Goal: Information Seeking & Learning: Learn about a topic

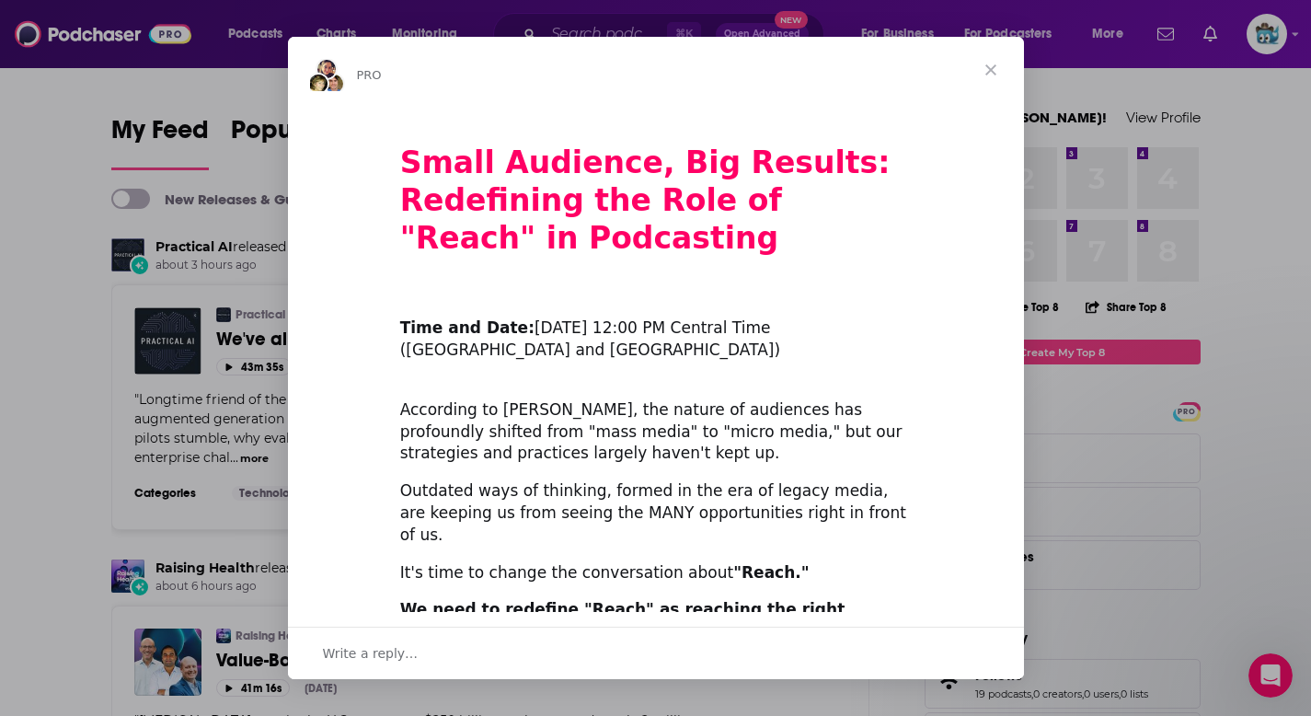
click at [990, 72] on span "Close" at bounding box center [990, 70] width 66 height 66
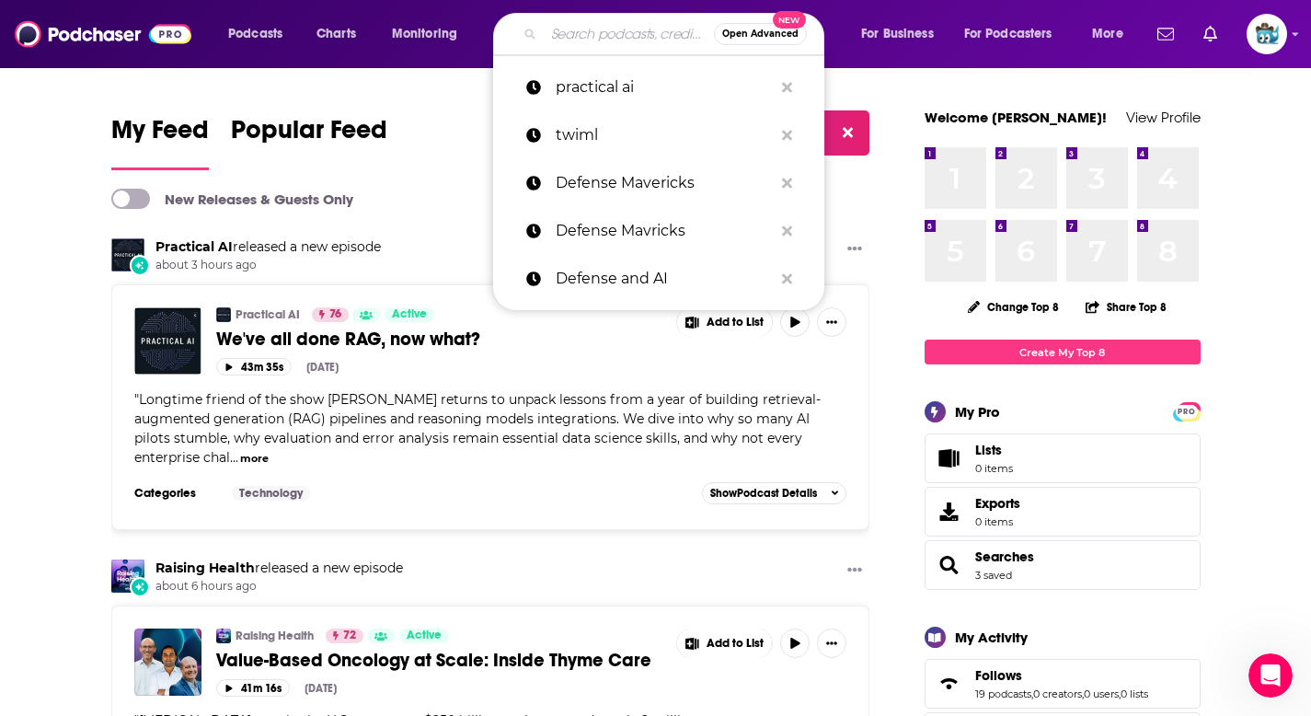
click at [587, 39] on input "Search podcasts, credits, & more..." at bounding box center [629, 33] width 170 height 29
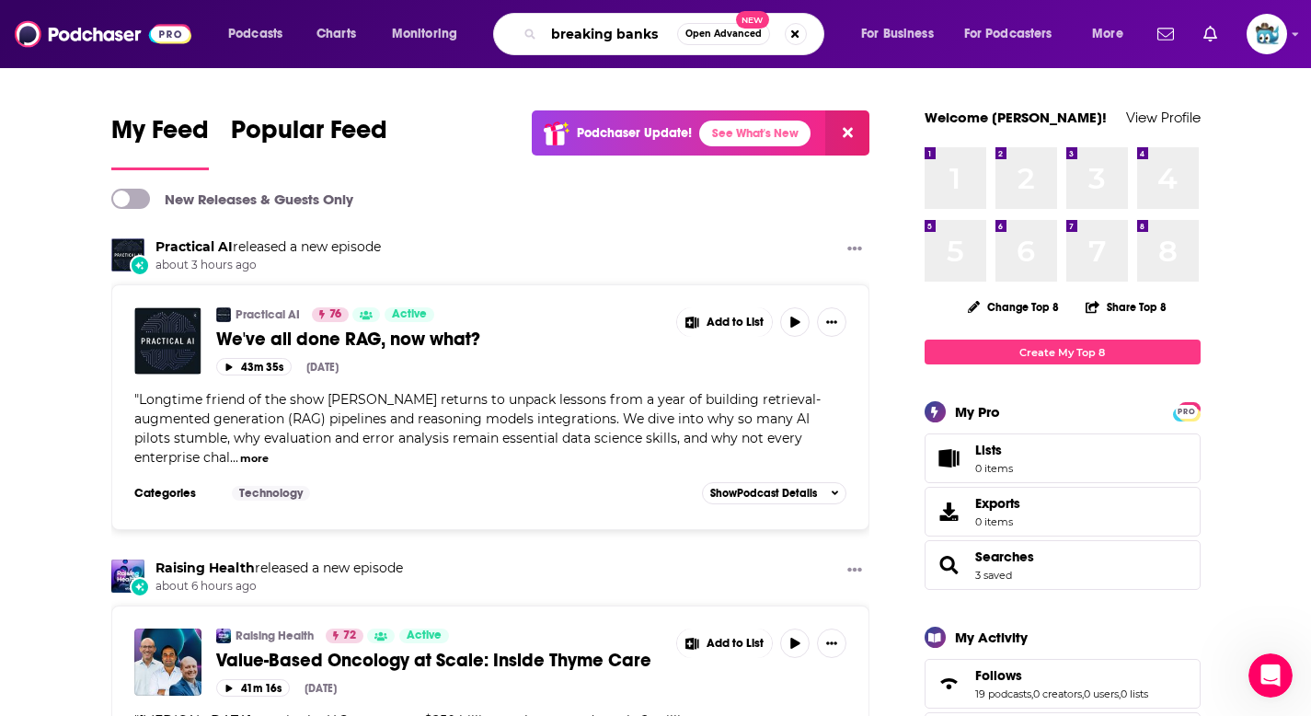
type input "breaking banks"
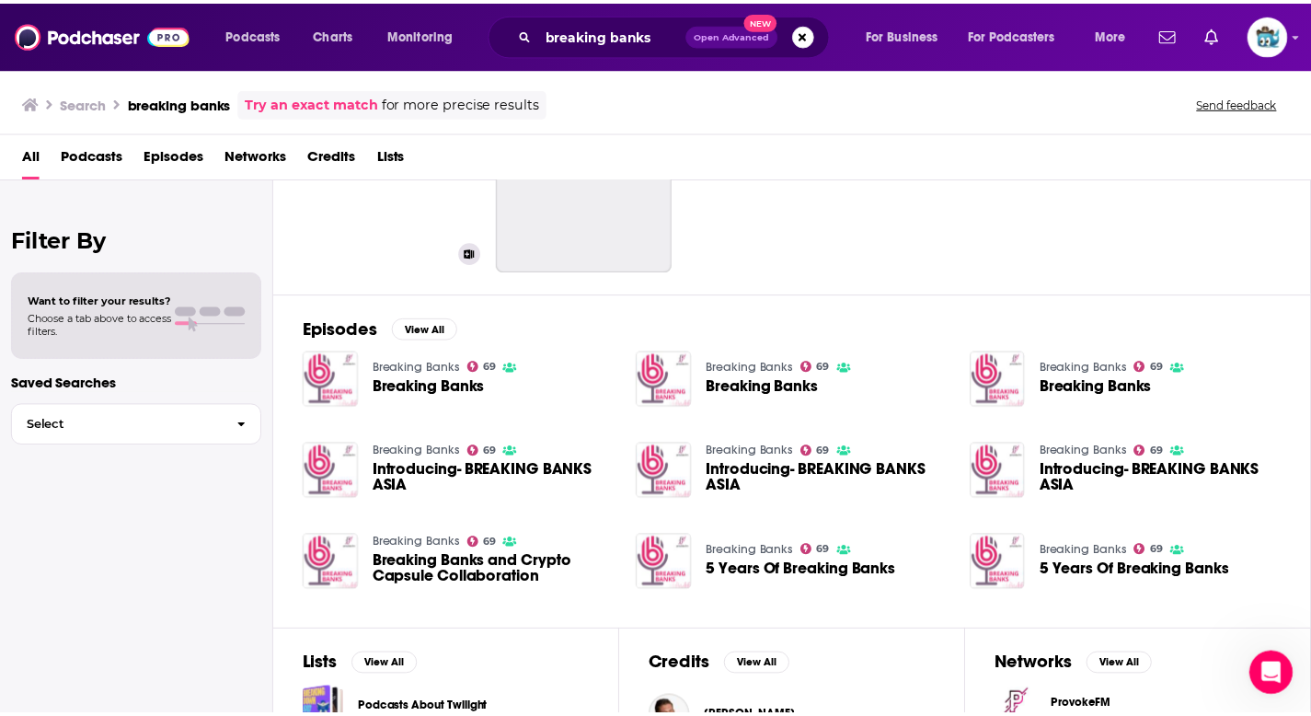
scroll to position [143, 0]
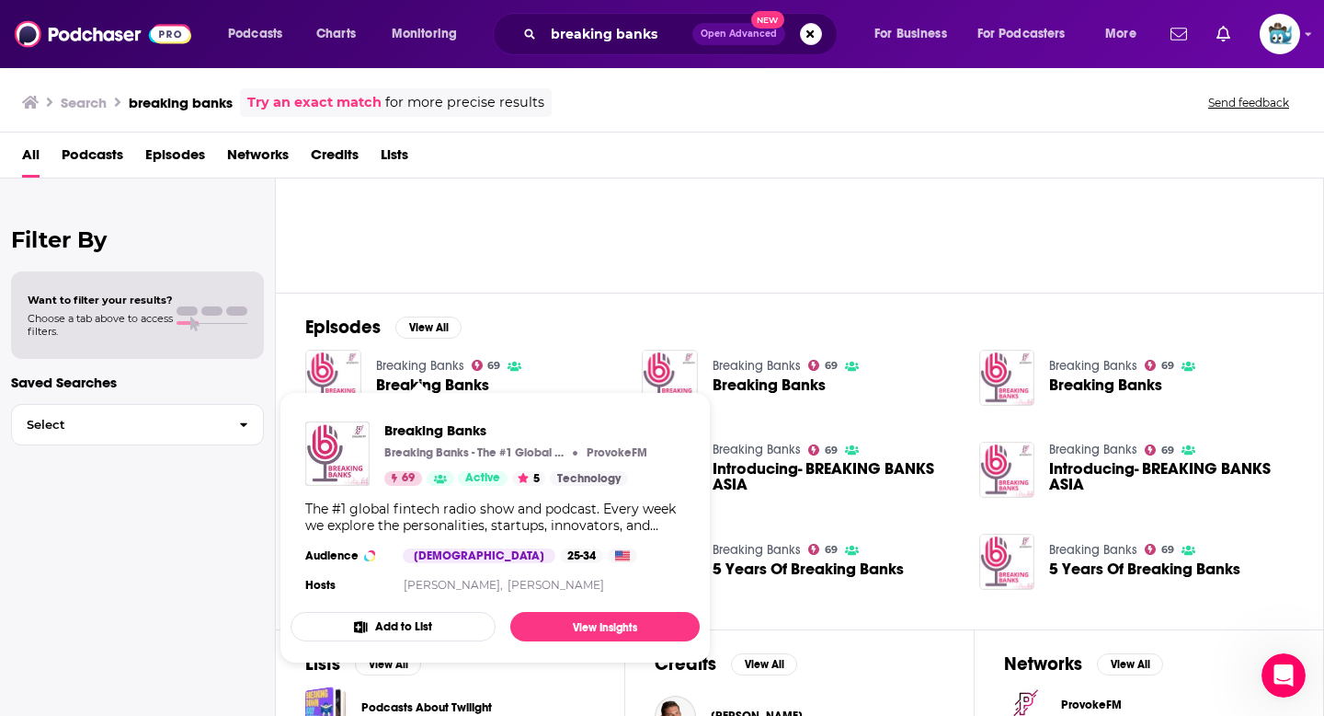
click at [436, 363] on link "Breaking Banks" at bounding box center [420, 366] width 88 height 16
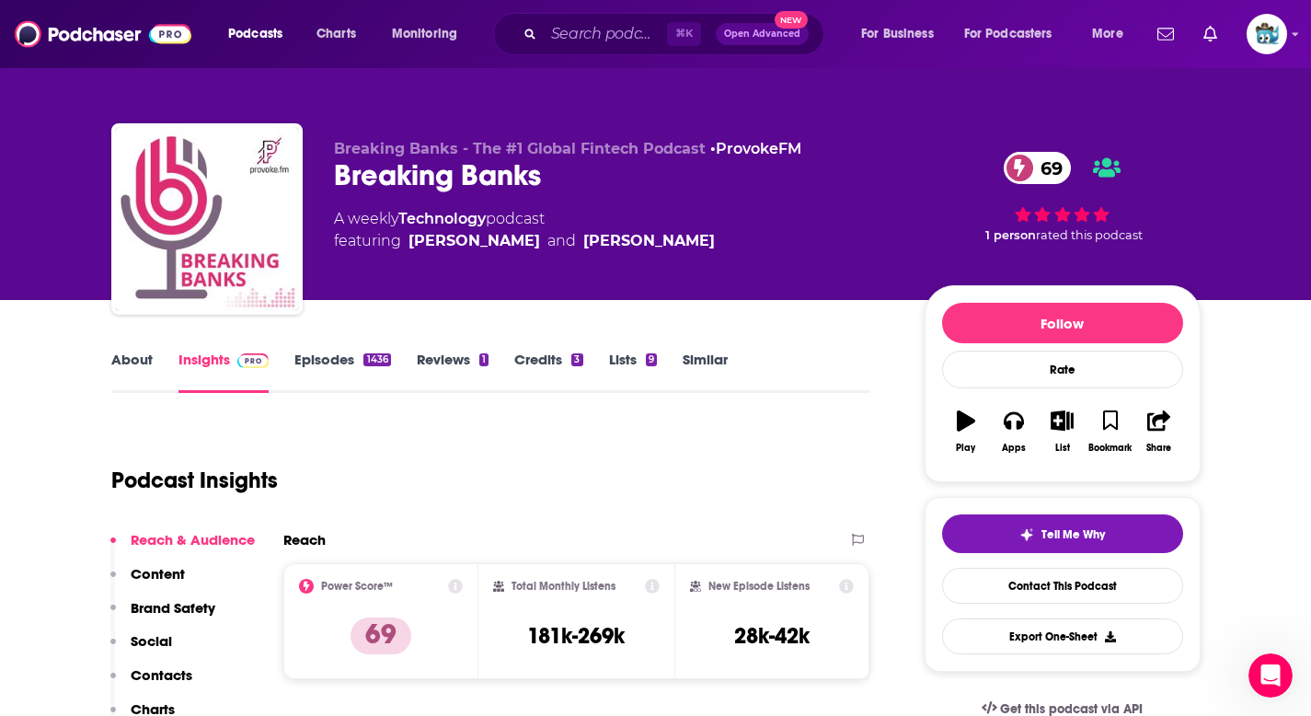
click at [134, 356] on link "About" at bounding box center [131, 371] width 41 height 42
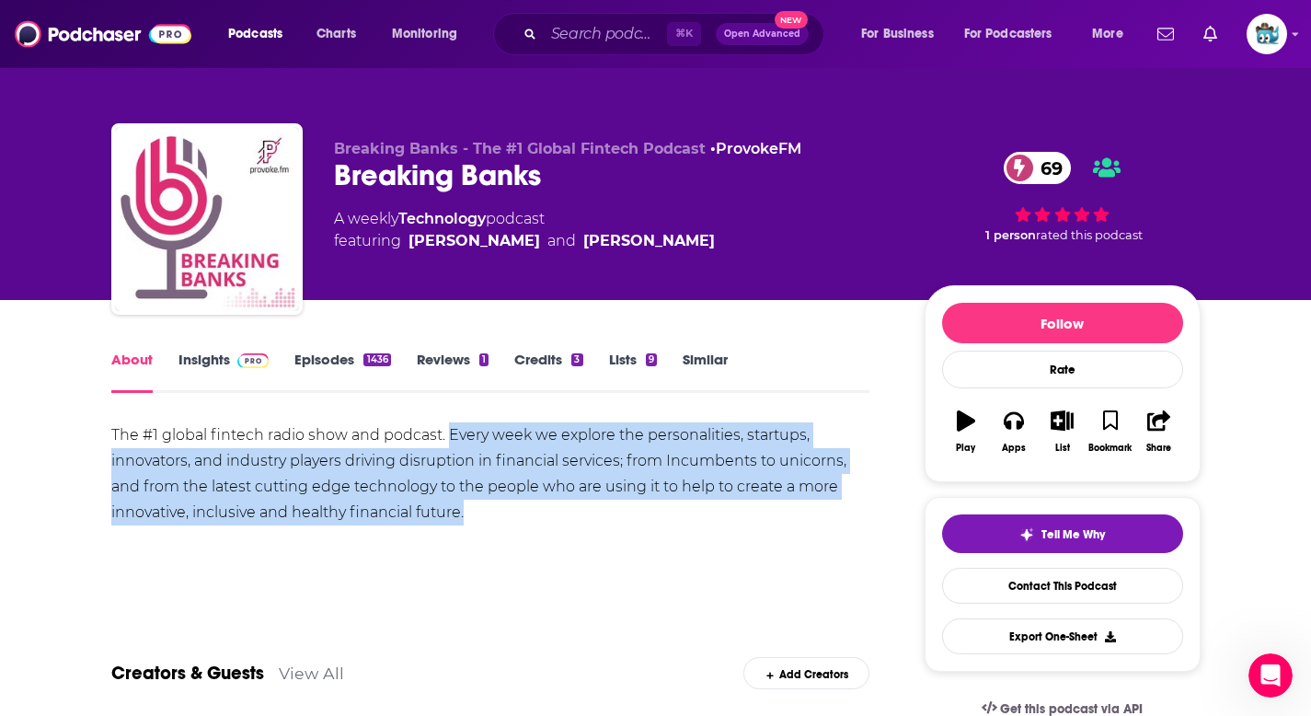
drag, startPoint x: 446, startPoint y: 429, endPoint x: 514, endPoint y: 513, distance: 107.9
click at [514, 513] on div "The #1 global fintech radio show and podcast. Every week we explore the persona…" at bounding box center [490, 473] width 759 height 103
copy div "Every week we explore the personalities, startups, innovators, and industry pla…"
click at [514, 513] on div "The #1 global fintech radio show and podcast. Every week we explore the persona…" at bounding box center [490, 473] width 759 height 103
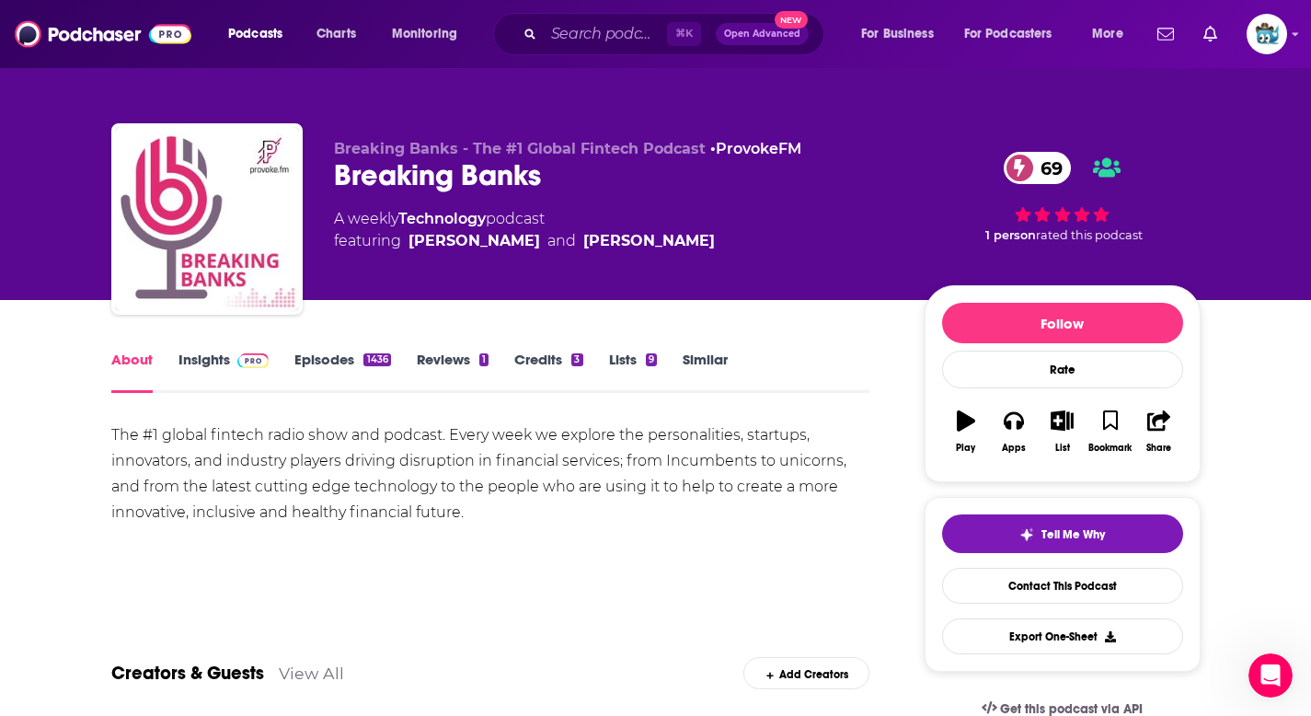
click at [209, 362] on link "Insights" at bounding box center [223, 371] width 91 height 42
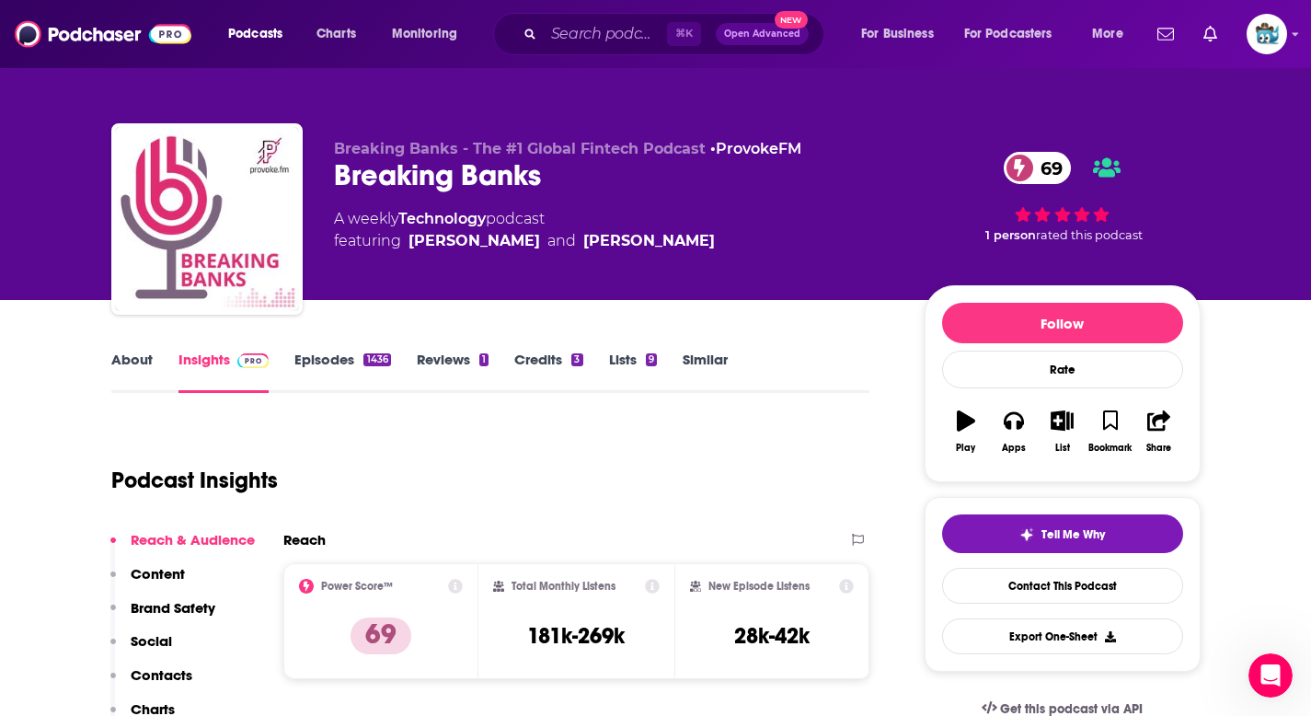
scroll to position [133, 0]
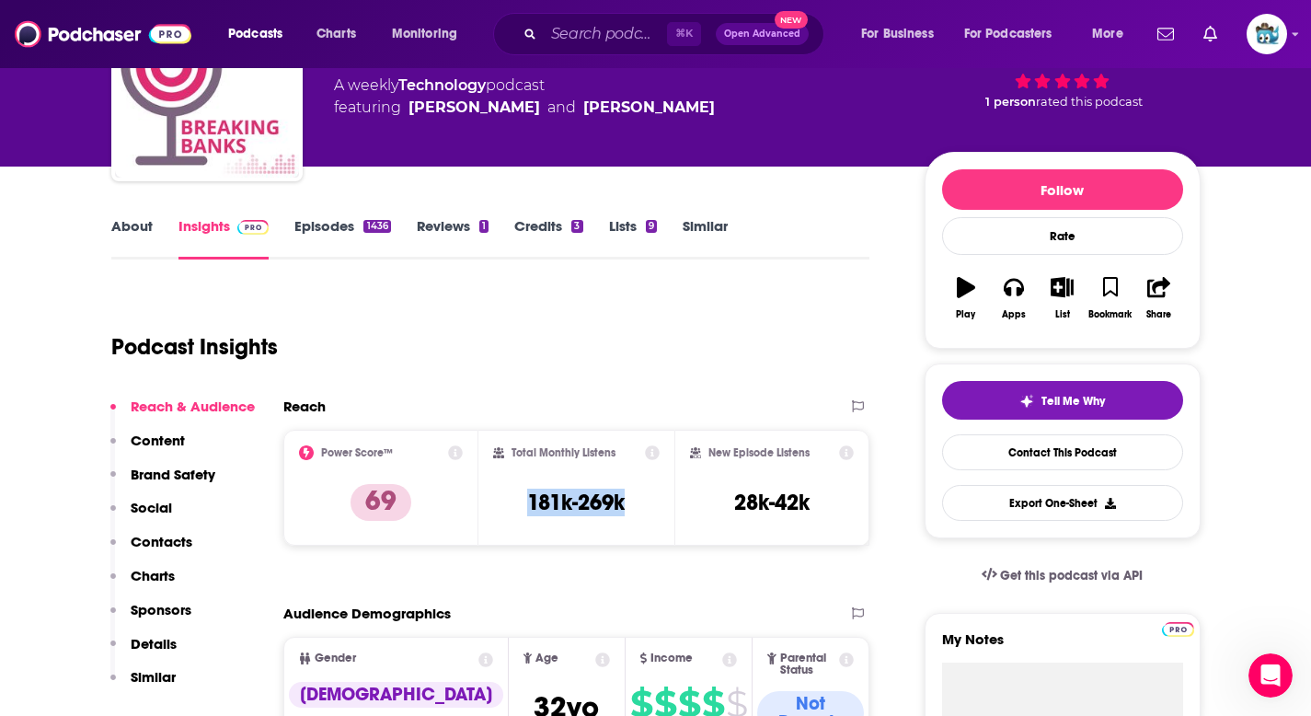
drag, startPoint x: 526, startPoint y: 502, endPoint x: 632, endPoint y: 515, distance: 106.5
click at [632, 513] on div "Total Monthly Listens 181k-269k" at bounding box center [576, 487] width 166 height 85
copy h3 "181k-269k"
click at [632, 515] on div "Total Monthly Listens 181k-269k" at bounding box center [576, 487] width 166 height 85
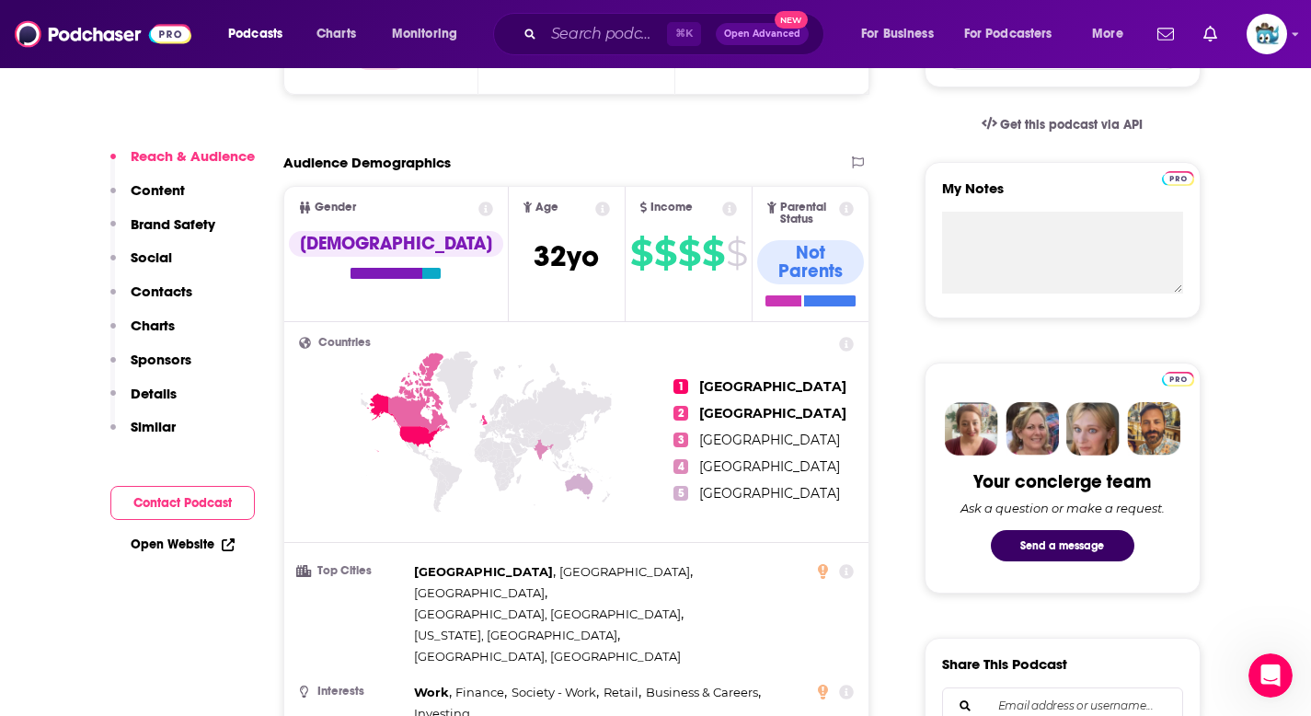
scroll to position [738, 0]
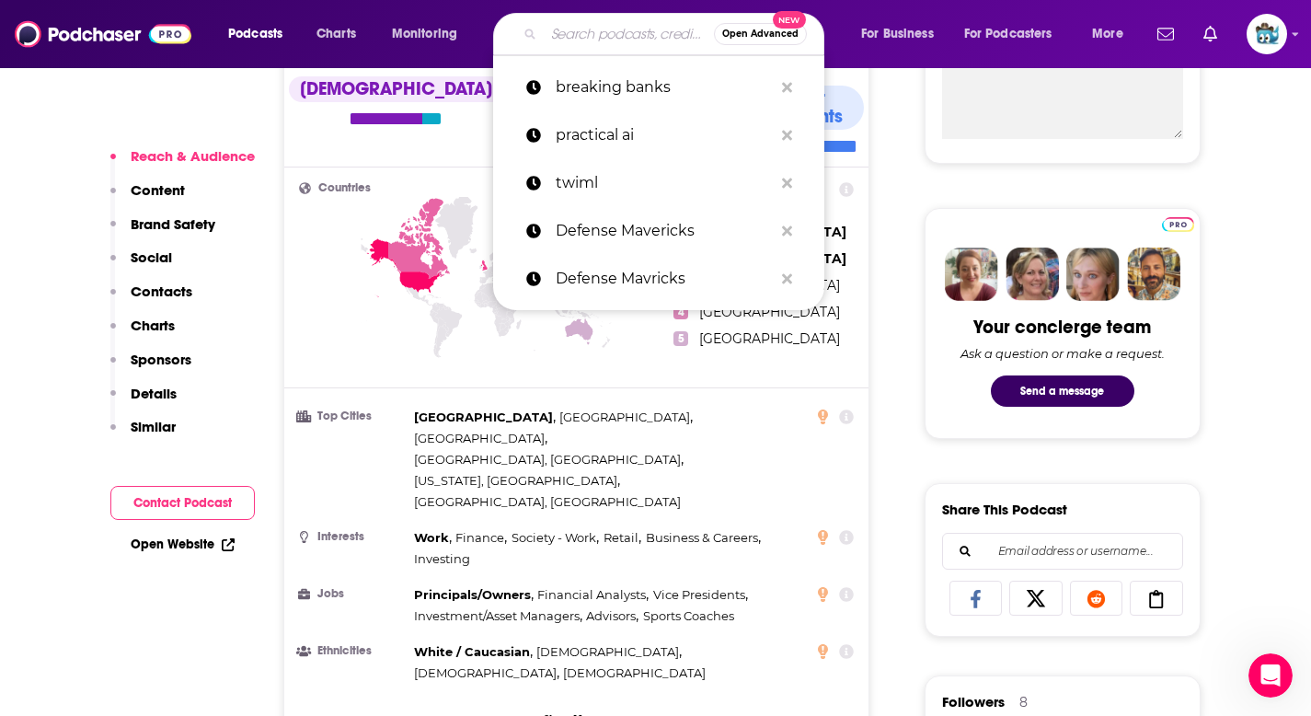
click at [570, 27] on input "Search podcasts, credits, & more..." at bounding box center [629, 33] width 170 height 29
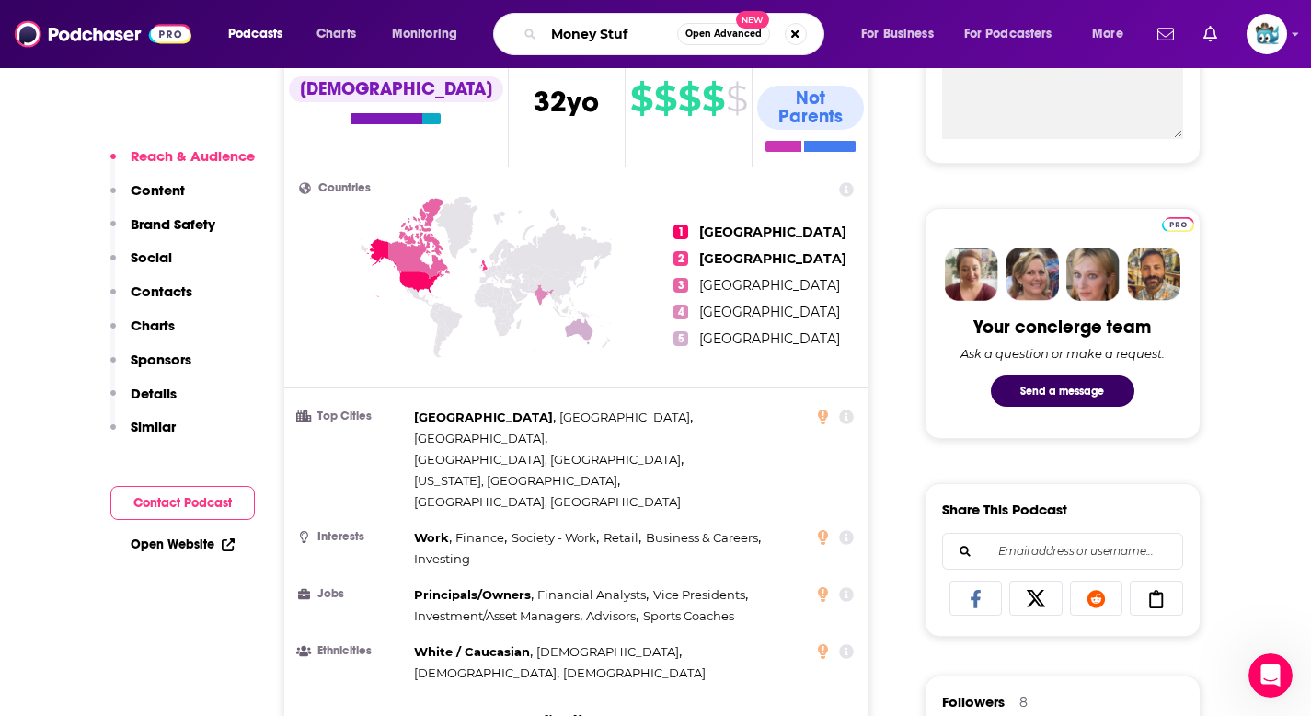
type input "Money Stuff"
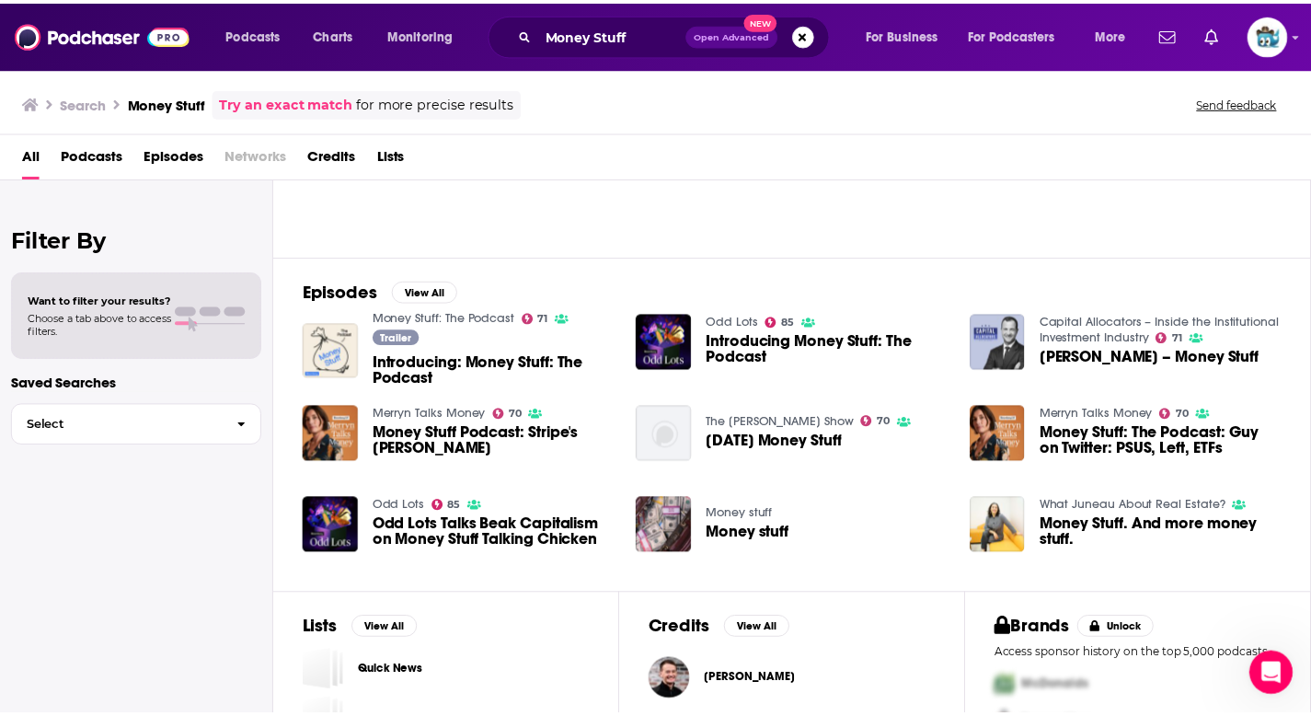
scroll to position [179, 0]
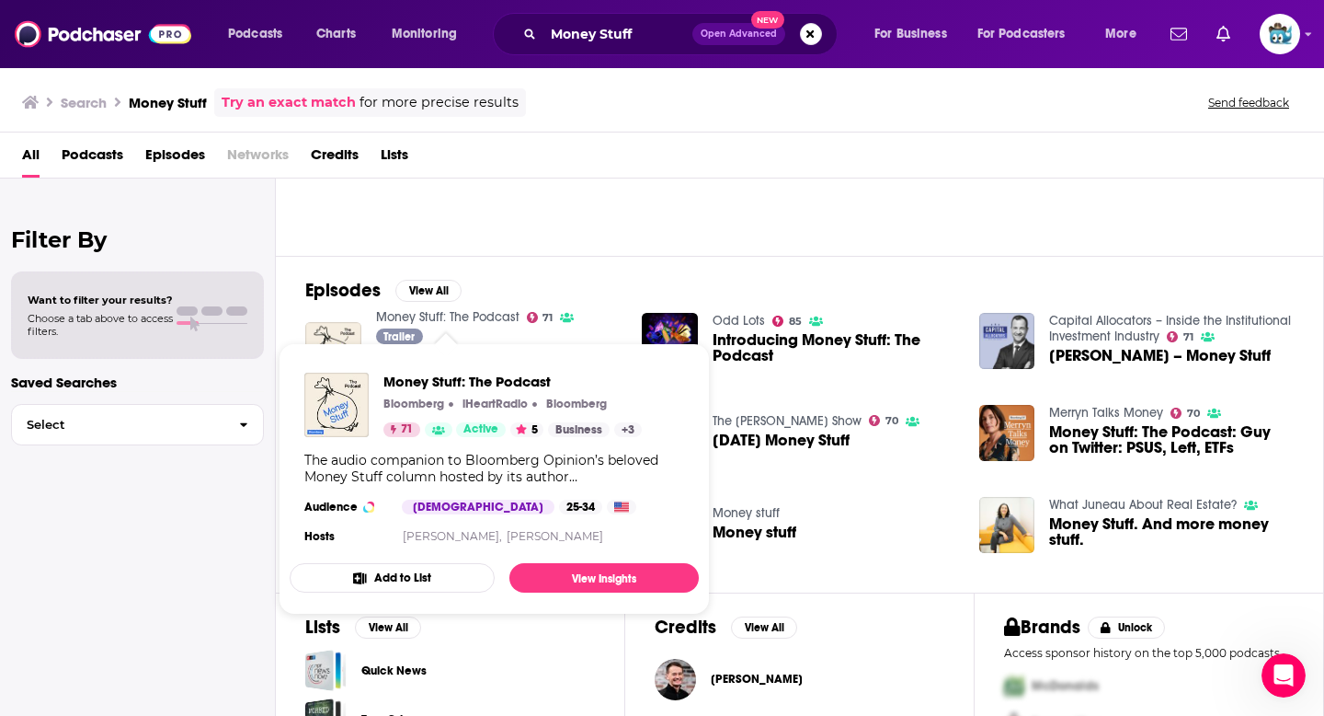
click at [432, 319] on link "Money Stuff: The Podcast" at bounding box center [447, 317] width 143 height 16
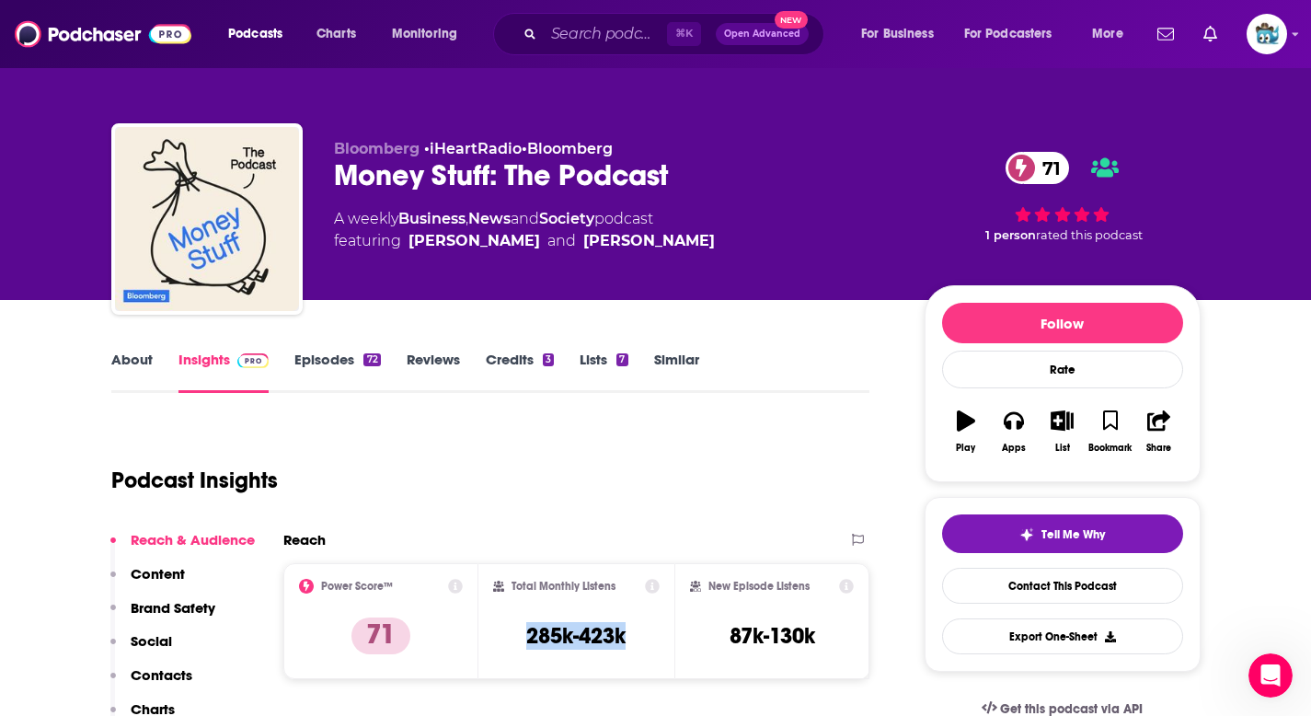
drag, startPoint x: 524, startPoint y: 625, endPoint x: 635, endPoint y: 625, distance: 111.3
click at [635, 625] on div "Total Monthly Listens 285k-423k" at bounding box center [576, 620] width 166 height 85
copy h3 "285k-423k"
click at [635, 625] on div "Total Monthly Listens 285k-423k" at bounding box center [576, 620] width 166 height 85
click at [140, 366] on link "About" at bounding box center [131, 371] width 41 height 42
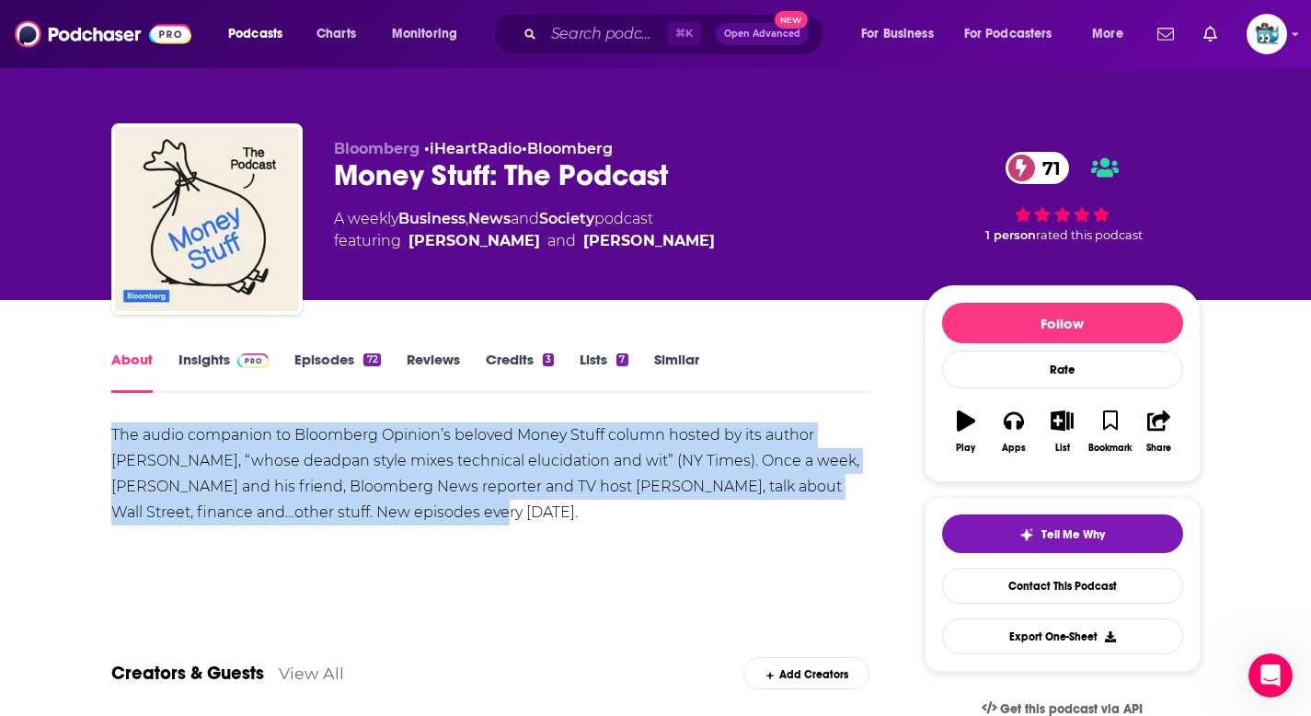
drag, startPoint x: 103, startPoint y: 431, endPoint x: 414, endPoint y: 518, distance: 322.6
copy div "The audio companion to Bloomberg Opinion’s beloved Money Stuff column hosted by…"
click at [414, 518] on div "The audio companion to Bloomberg Opinion’s beloved Money Stuff column hosted by…" at bounding box center [490, 473] width 759 height 103
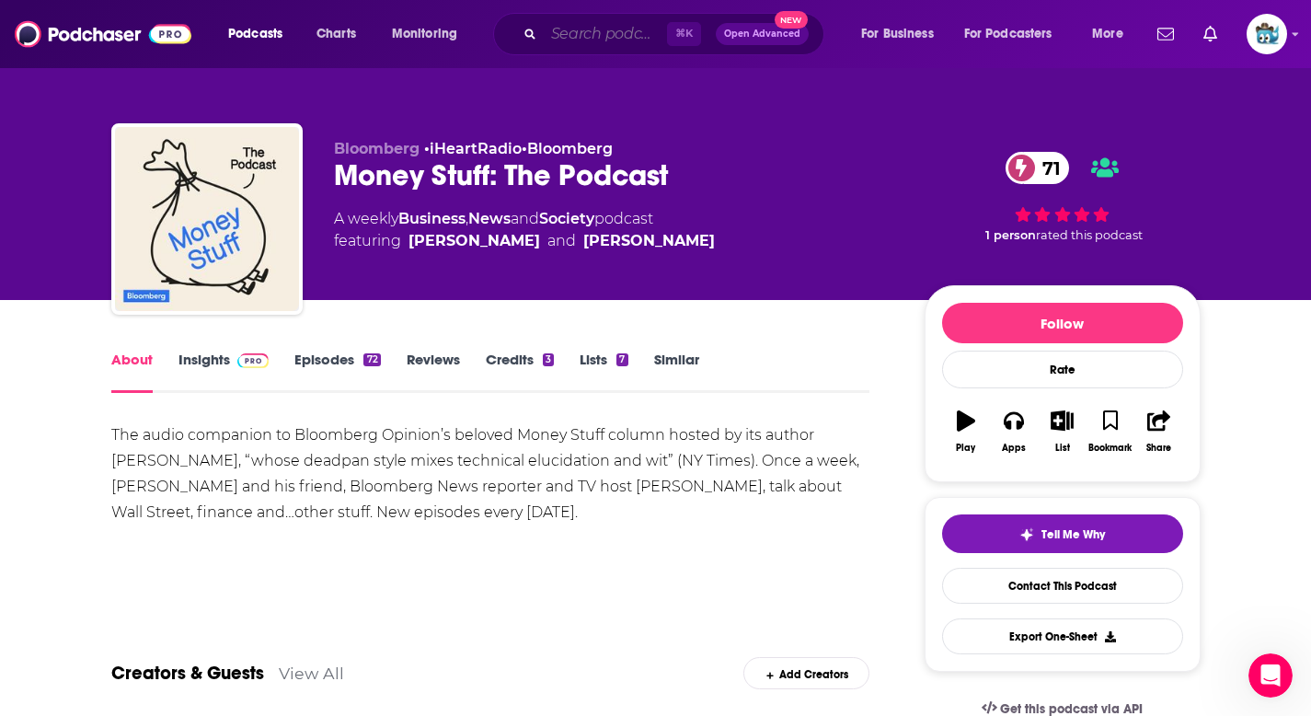
click at [577, 37] on input "Search podcasts, credits, & more..." at bounding box center [605, 33] width 123 height 29
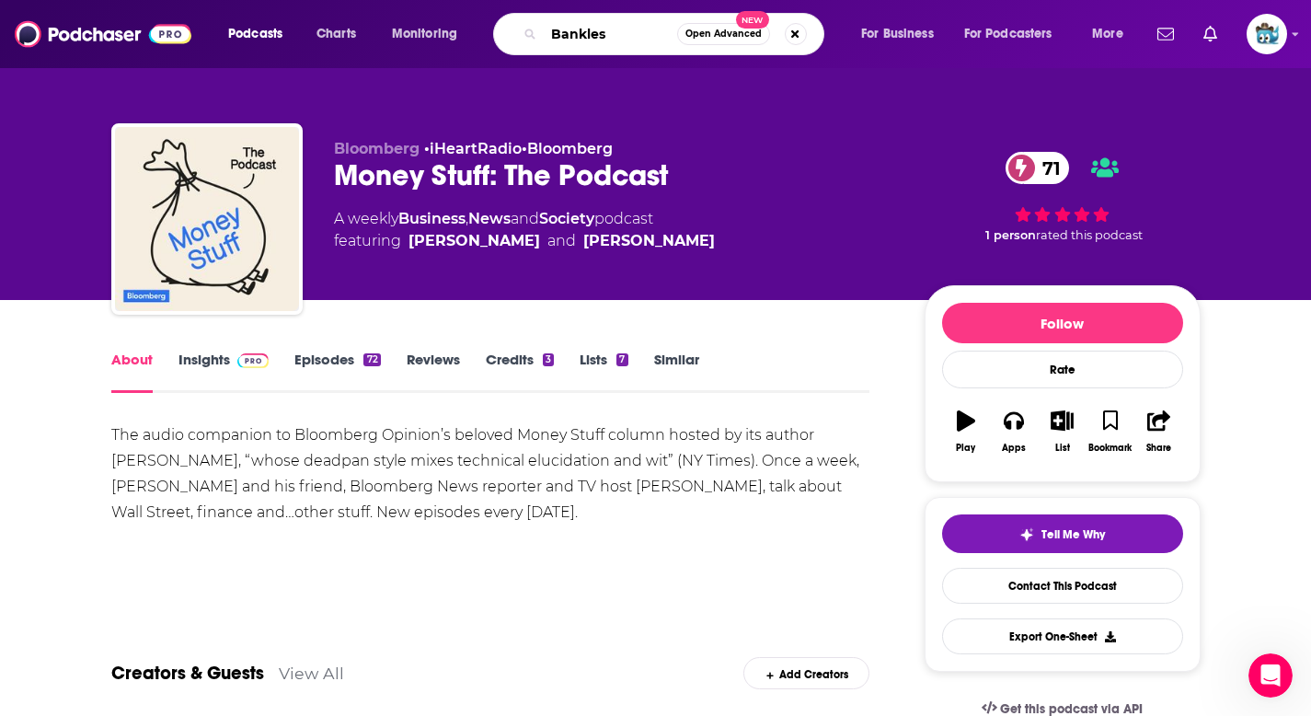
type input "Bankless"
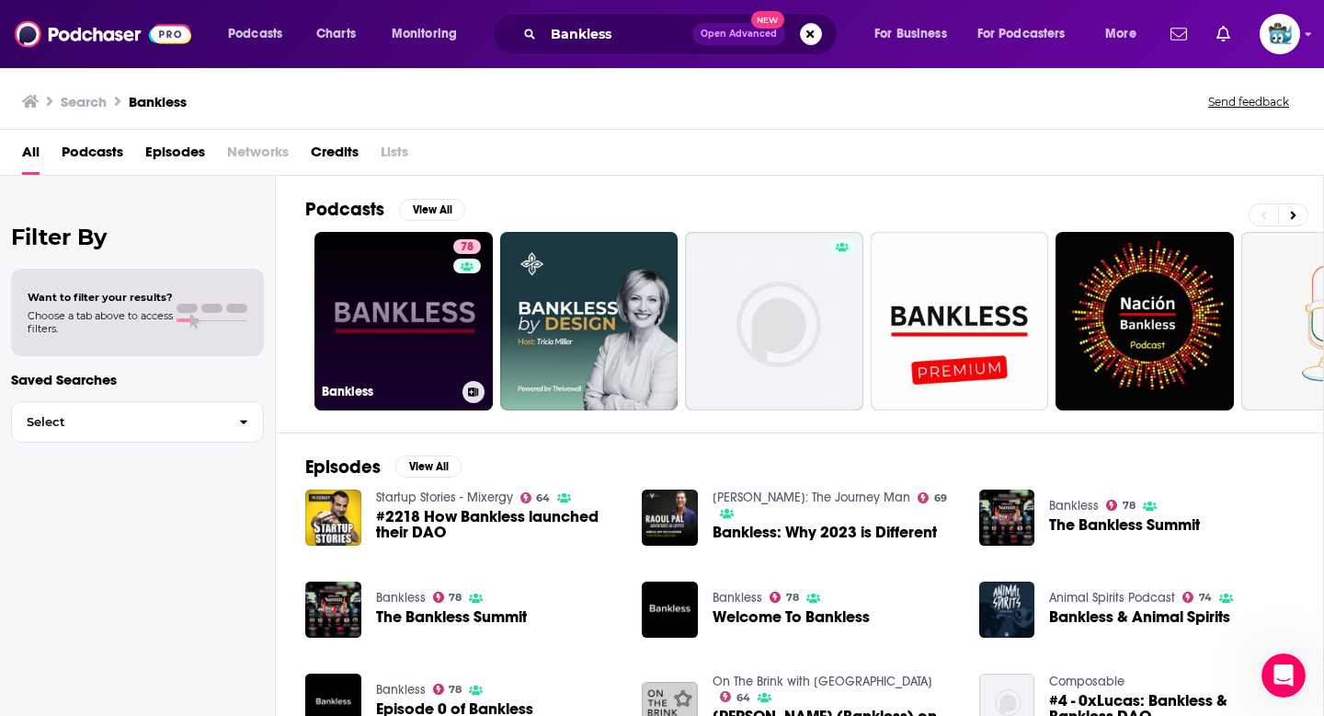
click at [410, 319] on link "78 Bankless" at bounding box center [404, 321] width 178 height 178
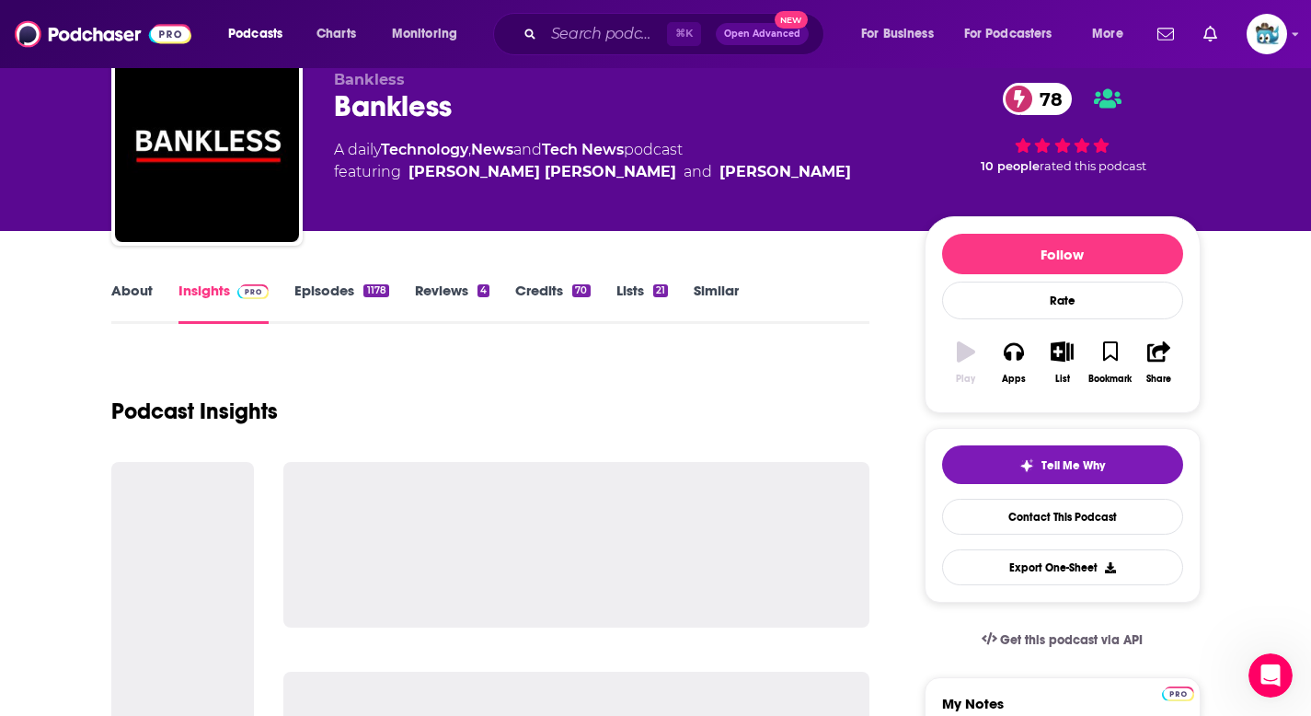
scroll to position [67, 0]
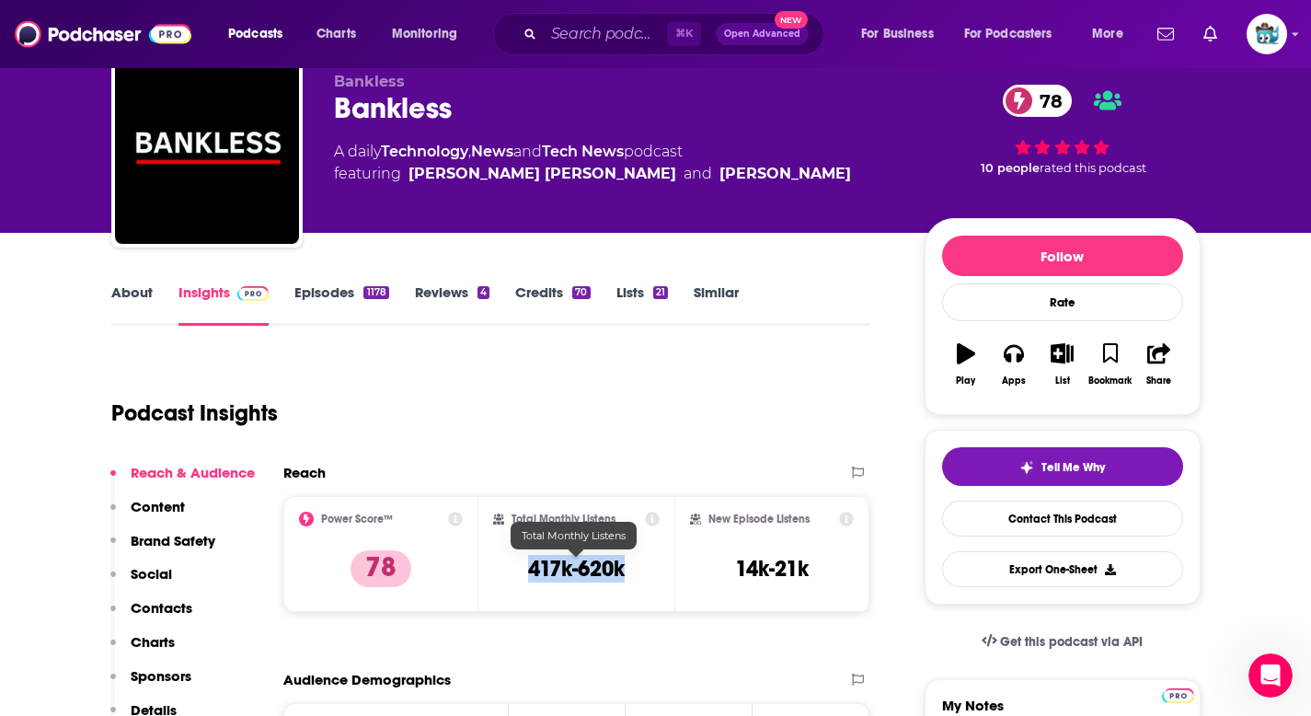
drag, startPoint x: 652, startPoint y: 576, endPoint x: 516, endPoint y: 577, distance: 136.1
click at [514, 575] on div "Total Monthly Listens 417k-620k" at bounding box center [576, 553] width 166 height 85
copy h3 "417k-620k"
click at [536, 609] on div "Total Monthly Listens 417k-620k" at bounding box center [576, 554] width 196 height 116
click at [127, 299] on link "About" at bounding box center [131, 304] width 41 height 42
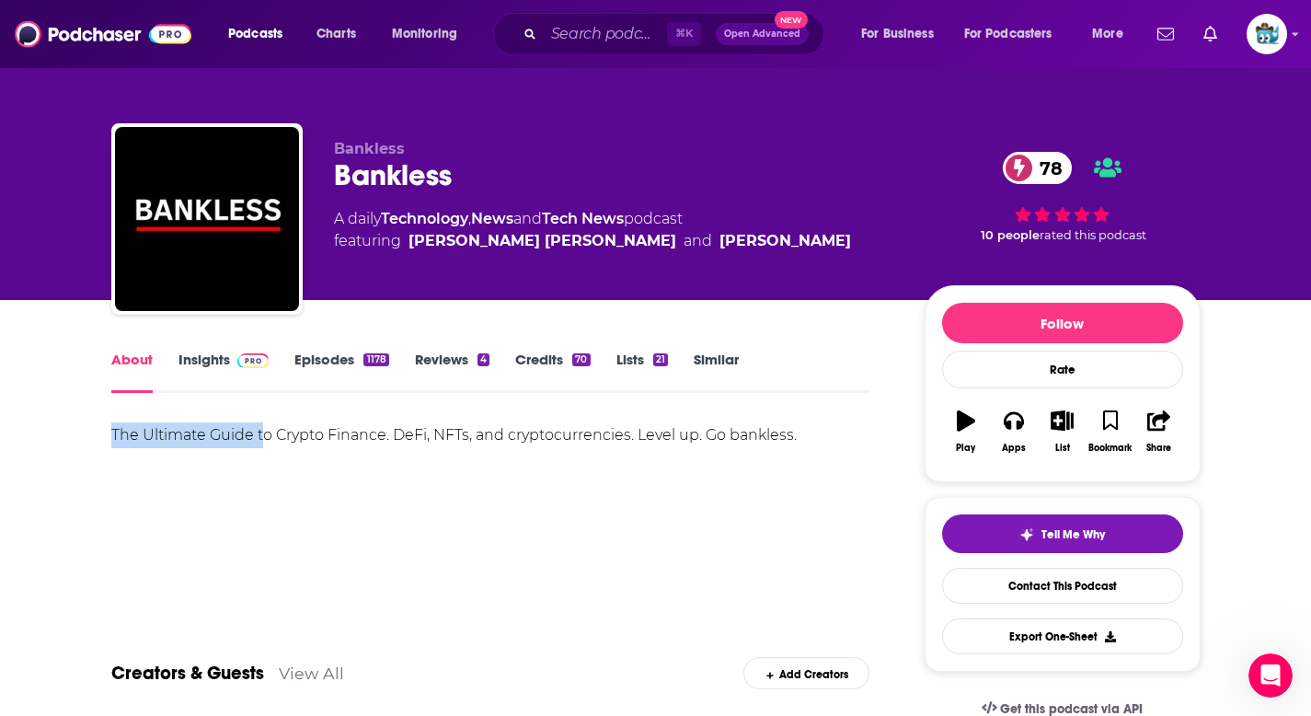
drag, startPoint x: 107, startPoint y: 432, endPoint x: 280, endPoint y: 431, distance: 173.8
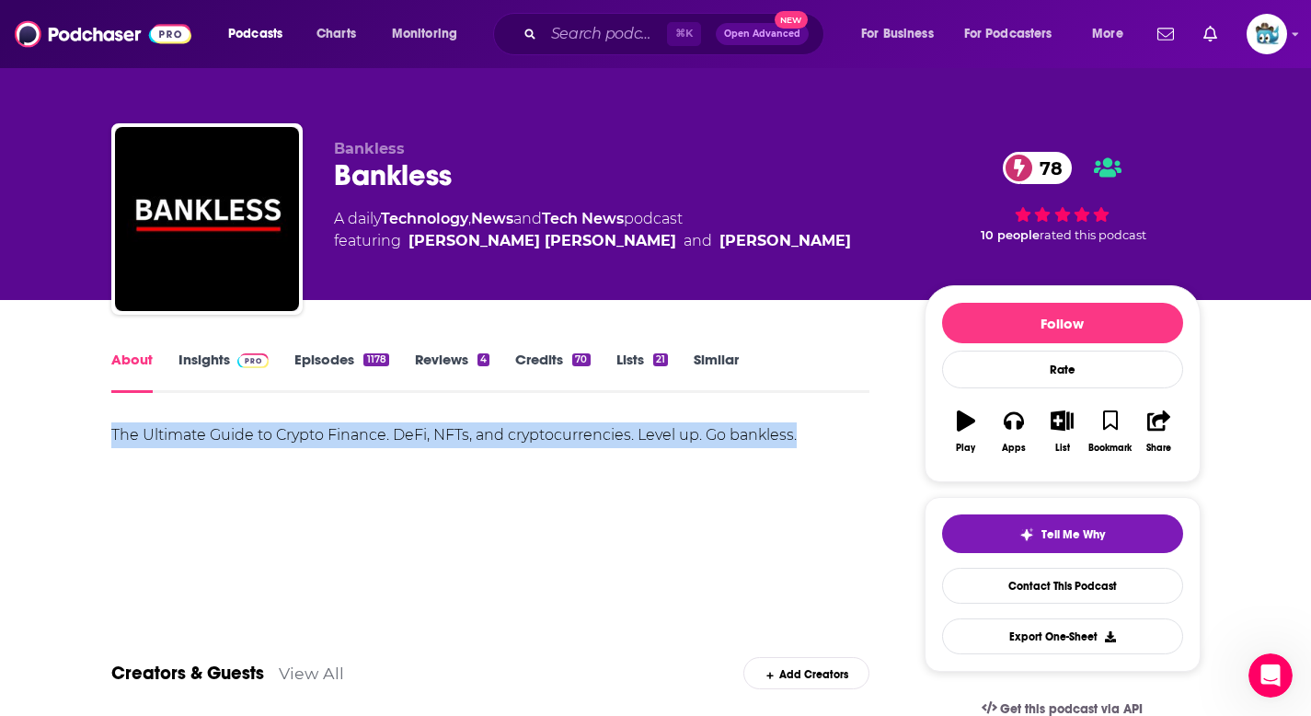
click at [803, 436] on div "The Ultimate Guide to Crypto Finance. DeFi, NFTs, and cryptocurrencies. Level u…" at bounding box center [490, 435] width 759 height 26
copy div "The Ultimate Guide to Crypto Finance. DeFi, NFTs, and cryptocurrencies. Level u…"
click at [803, 436] on div "The Ultimate Guide to Crypto Finance. DeFi, NFTs, and cryptocurrencies. Level u…" at bounding box center [490, 435] width 759 height 26
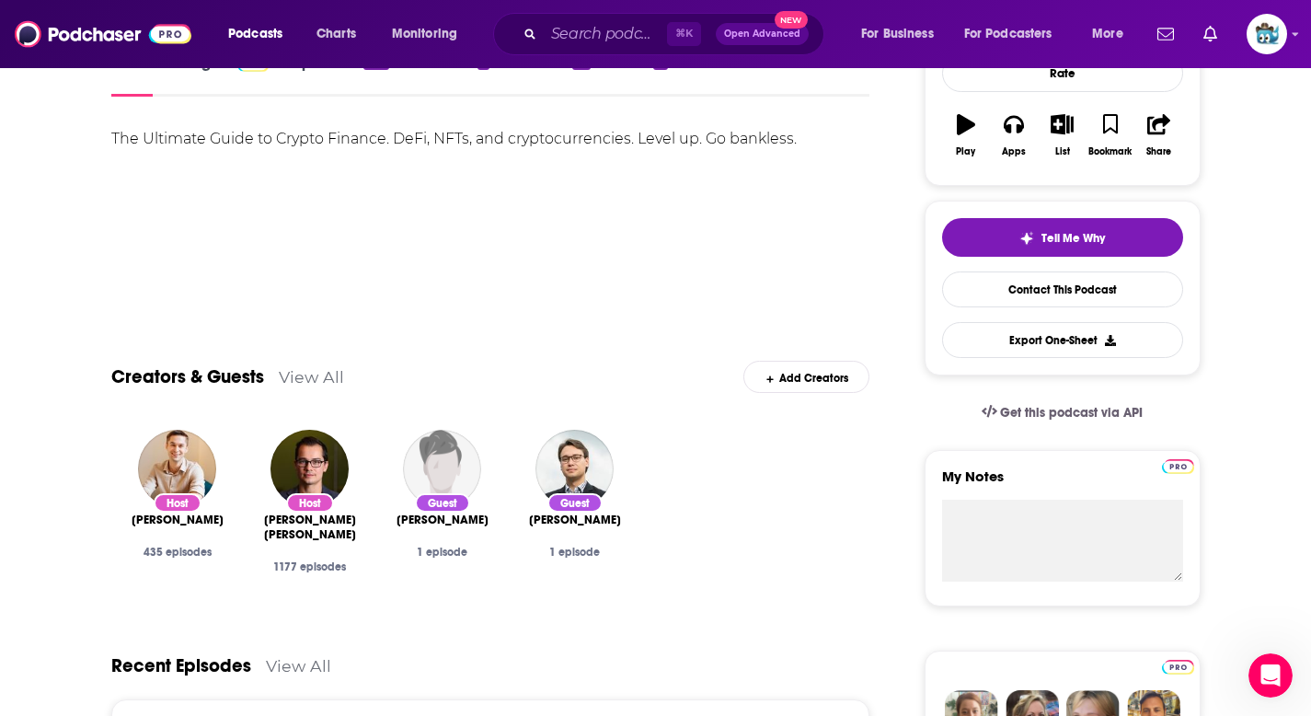
scroll to position [345, 0]
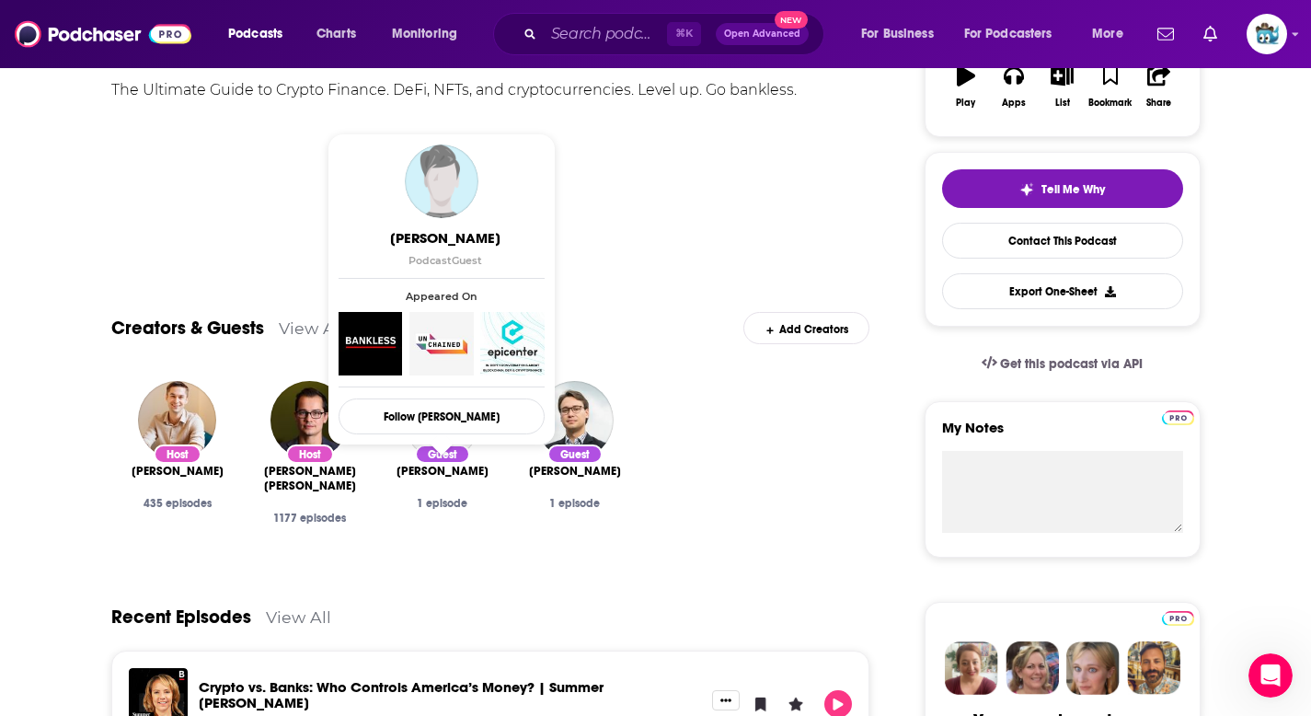
click at [432, 475] on span "[PERSON_NAME]" at bounding box center [442, 471] width 92 height 15
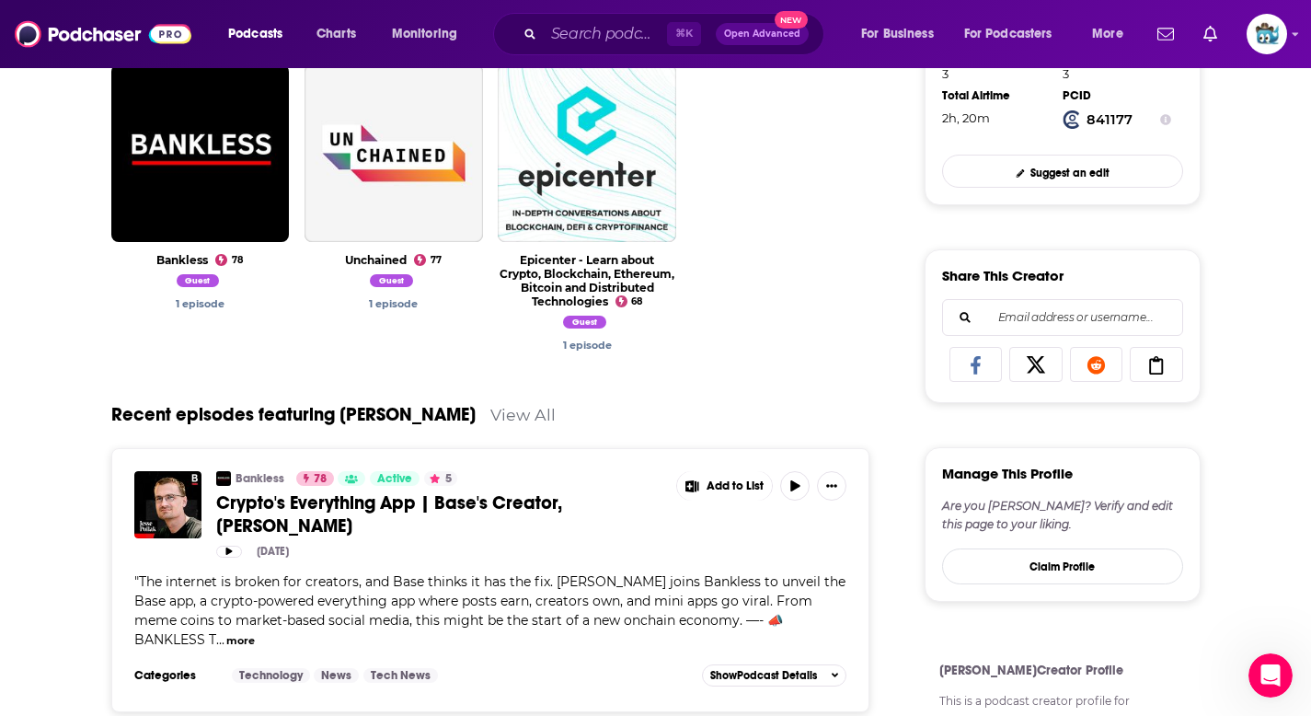
scroll to position [532, 0]
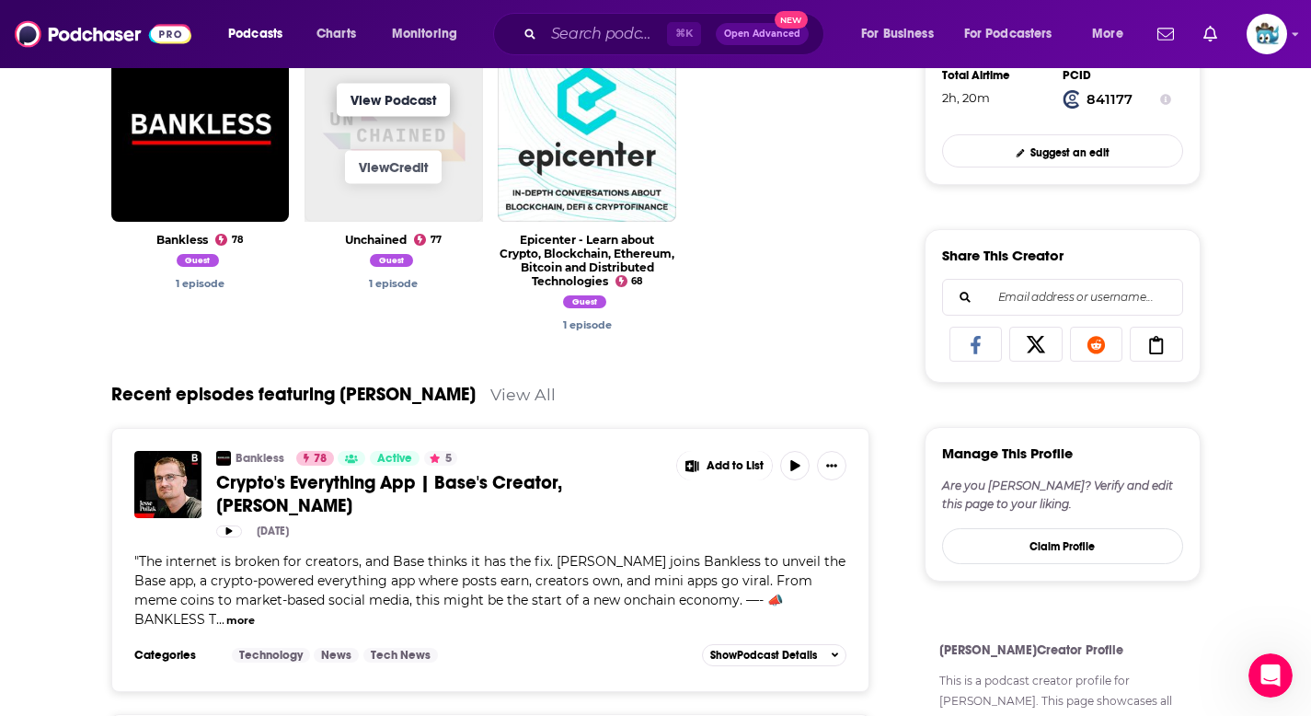
click at [395, 106] on link "View Podcast" at bounding box center [393, 100] width 113 height 33
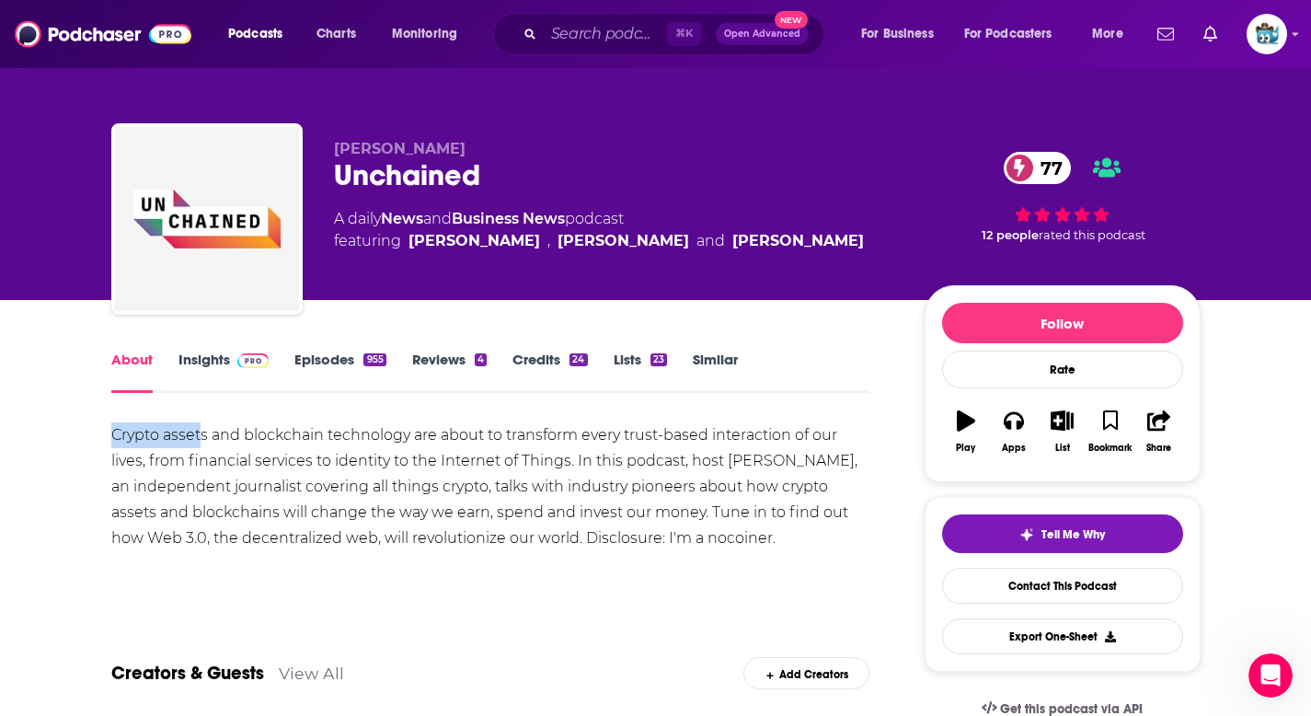
drag, startPoint x: 101, startPoint y: 431, endPoint x: 203, endPoint y: 442, distance: 102.7
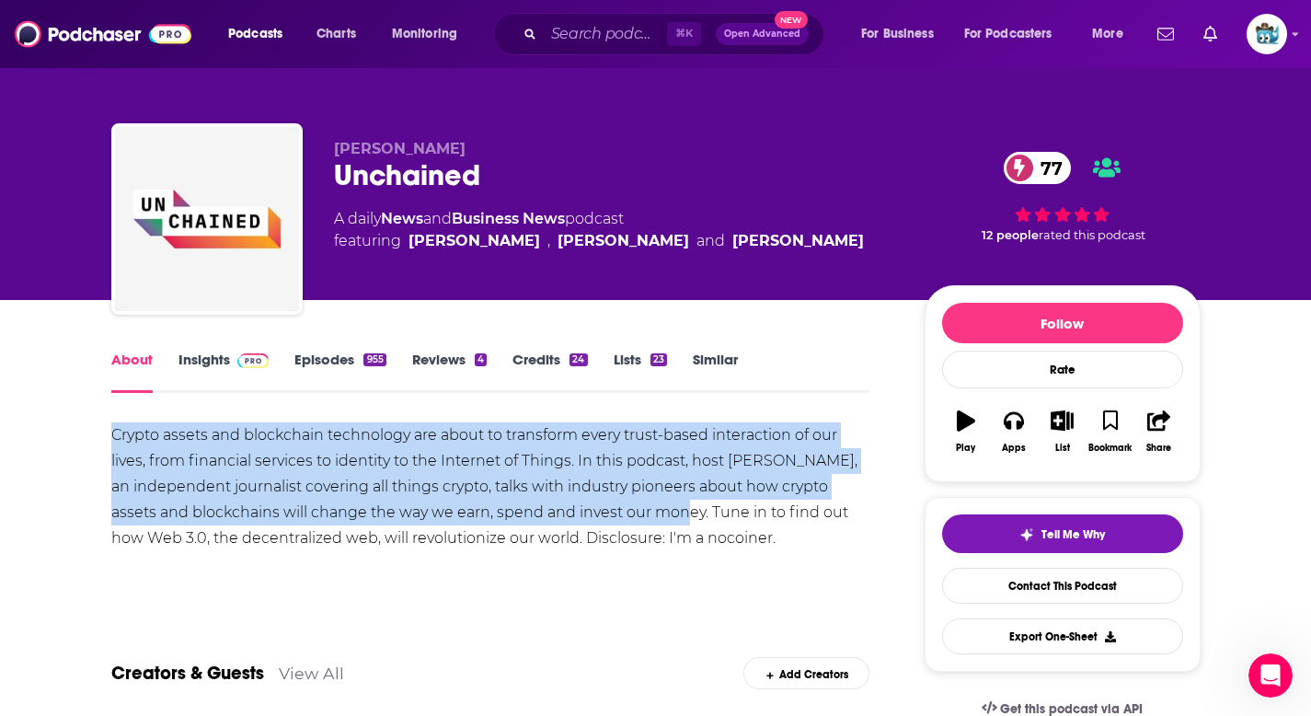
click at [656, 513] on div "Crypto assets and blockchain technology are about to transform every trust-base…" at bounding box center [490, 486] width 759 height 129
copy div "Crypto assets and blockchain technology are about to transform every trust-base…"
click at [656, 513] on div "Crypto assets and blockchain technology are about to transform every trust-base…" at bounding box center [490, 486] width 759 height 129
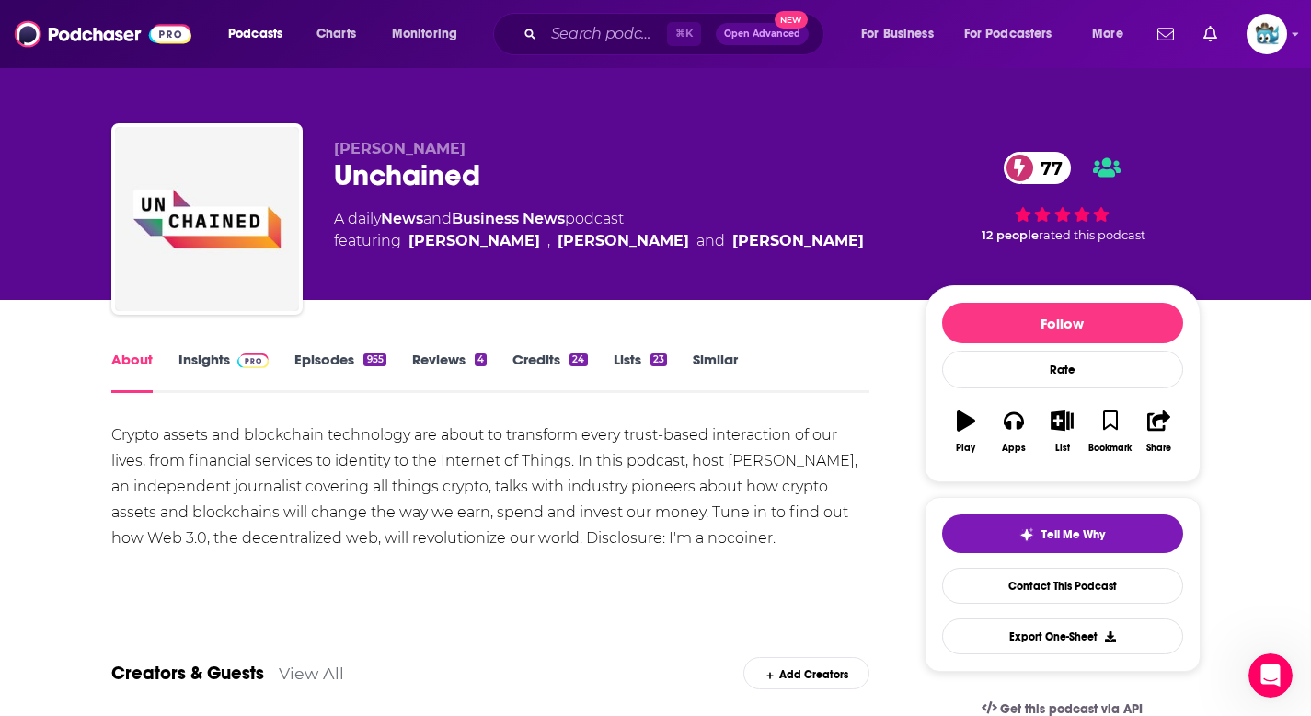
click at [200, 367] on link "Insights" at bounding box center [223, 371] width 91 height 42
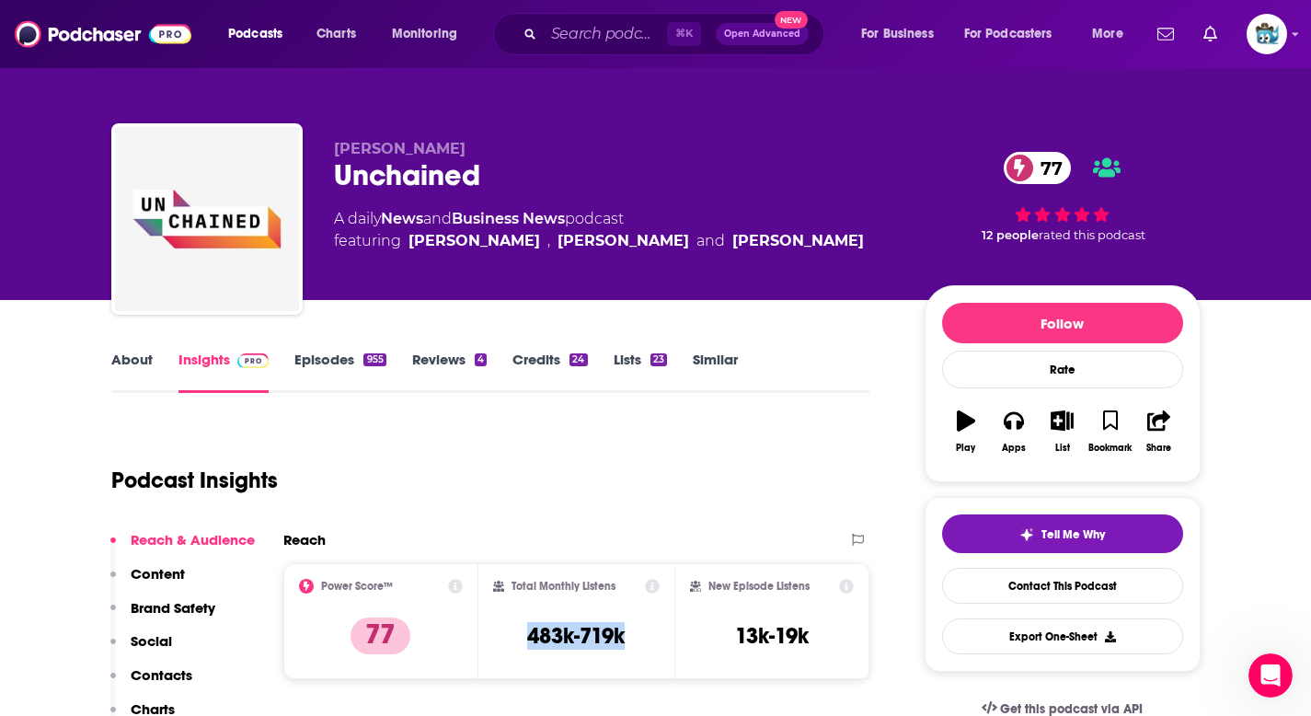
drag, startPoint x: 636, startPoint y: 635, endPoint x: 490, endPoint y: 635, distance: 146.2
click at [490, 635] on div "Total Monthly Listens 483k-719k" at bounding box center [576, 621] width 196 height 116
copy h3 "483k-719k"
click at [568, 598] on div "Total Monthly Listens 483k-719k" at bounding box center [576, 620] width 166 height 85
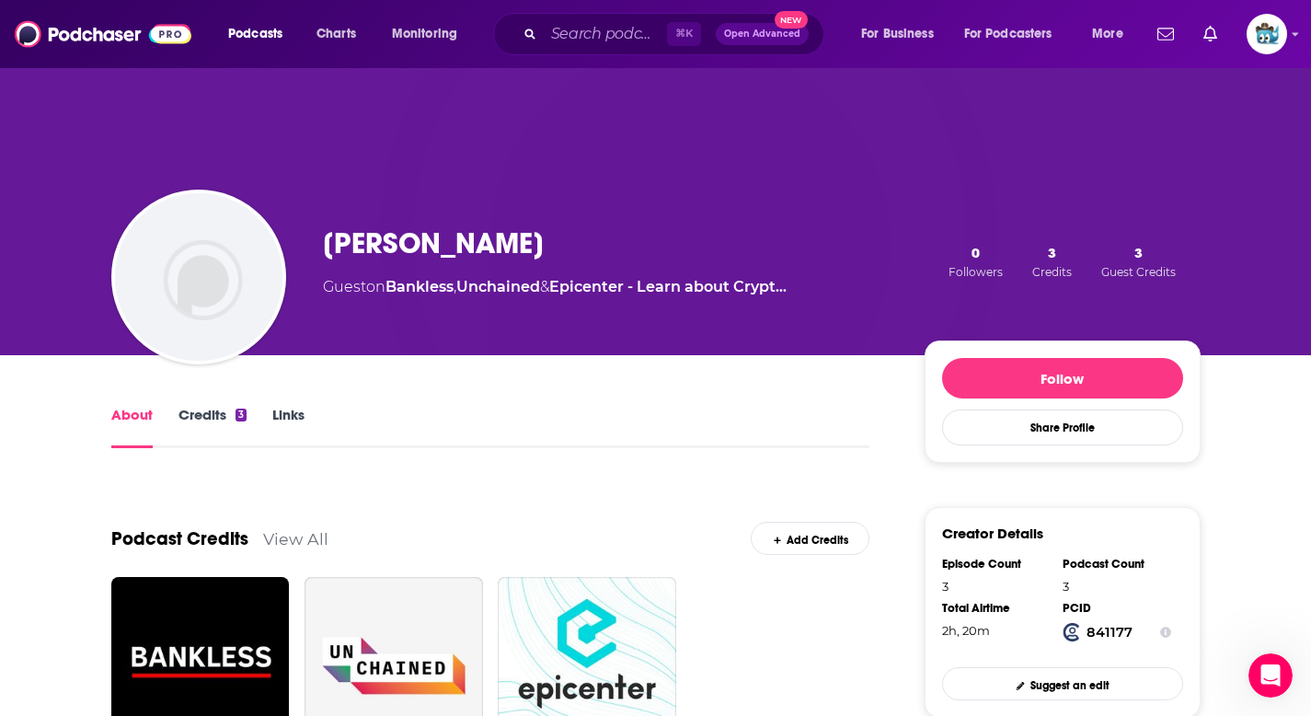
click at [1050, 259] on span "3" at bounding box center [1052, 252] width 8 height 17
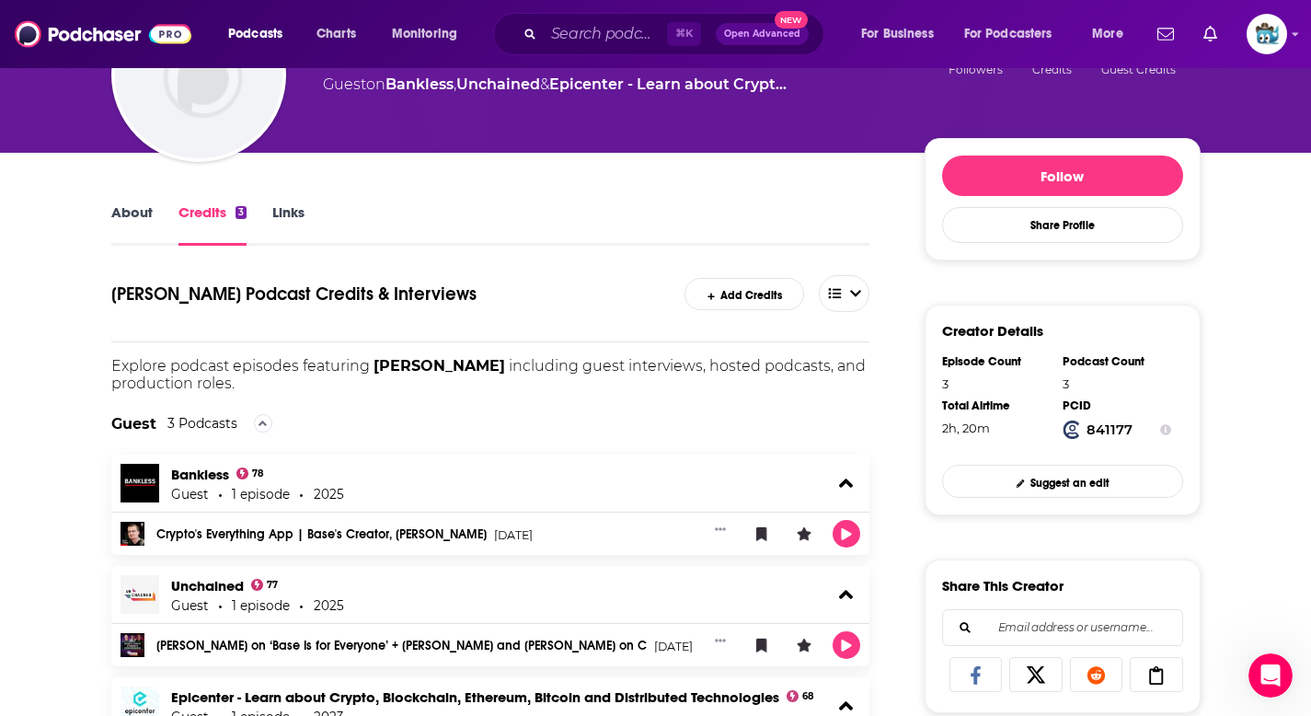
scroll to position [204, 0]
